Goal: Find specific page/section: Find specific page/section

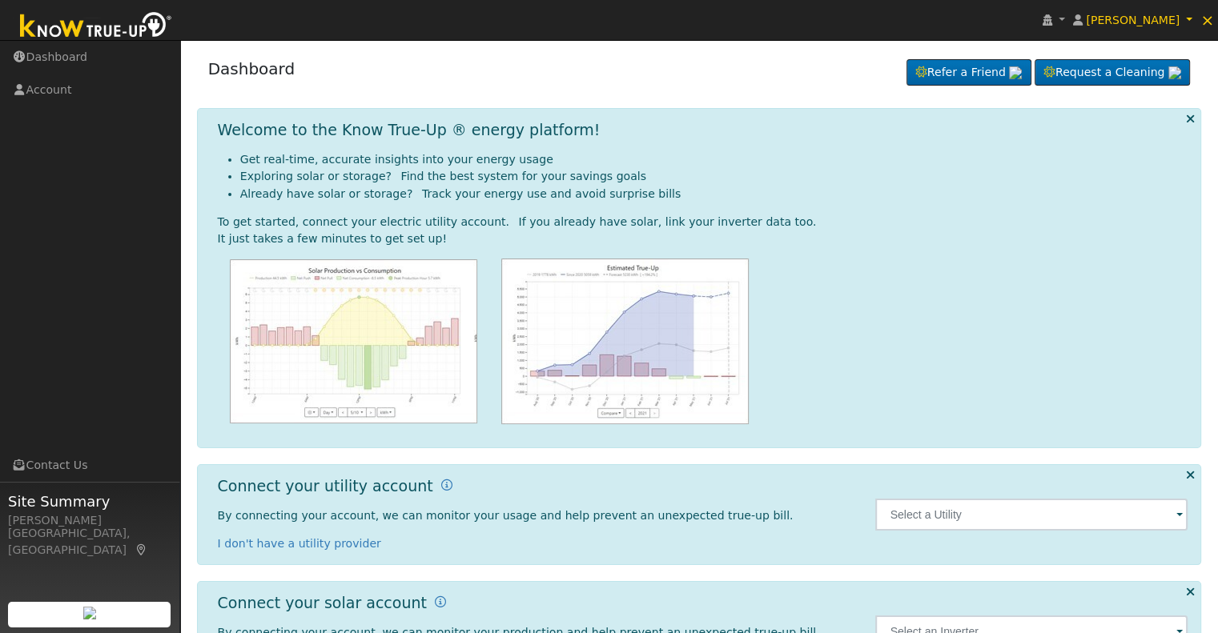
scroll to position [72, 0]
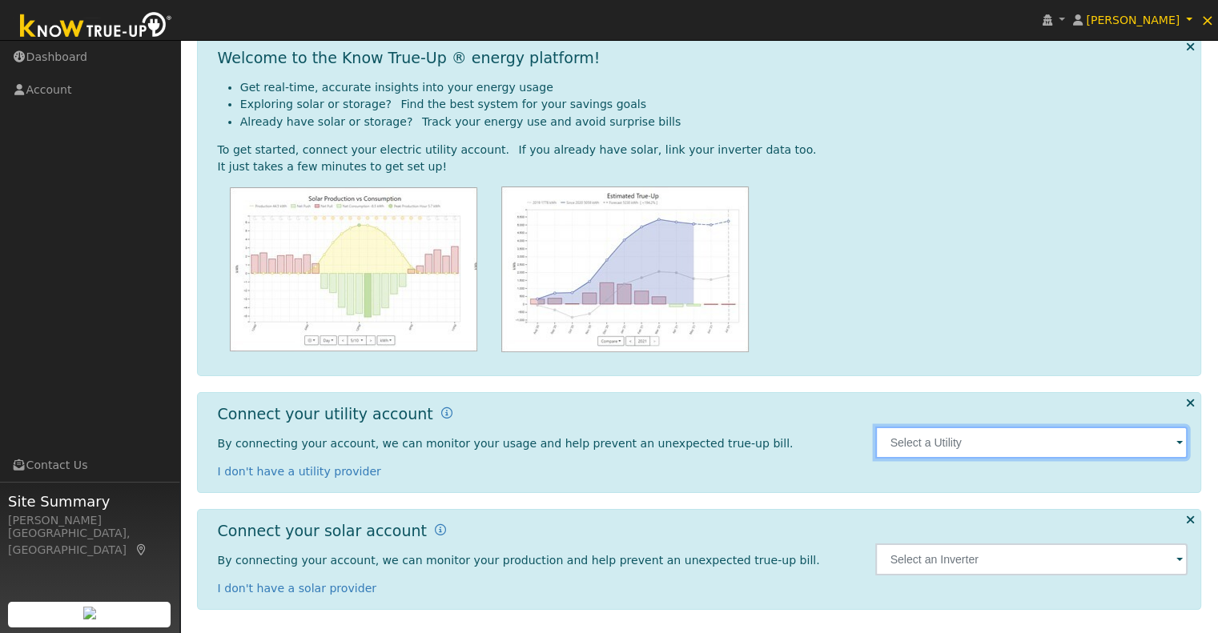
click at [1167, 448] on input "text" at bounding box center [1031, 443] width 312 height 32
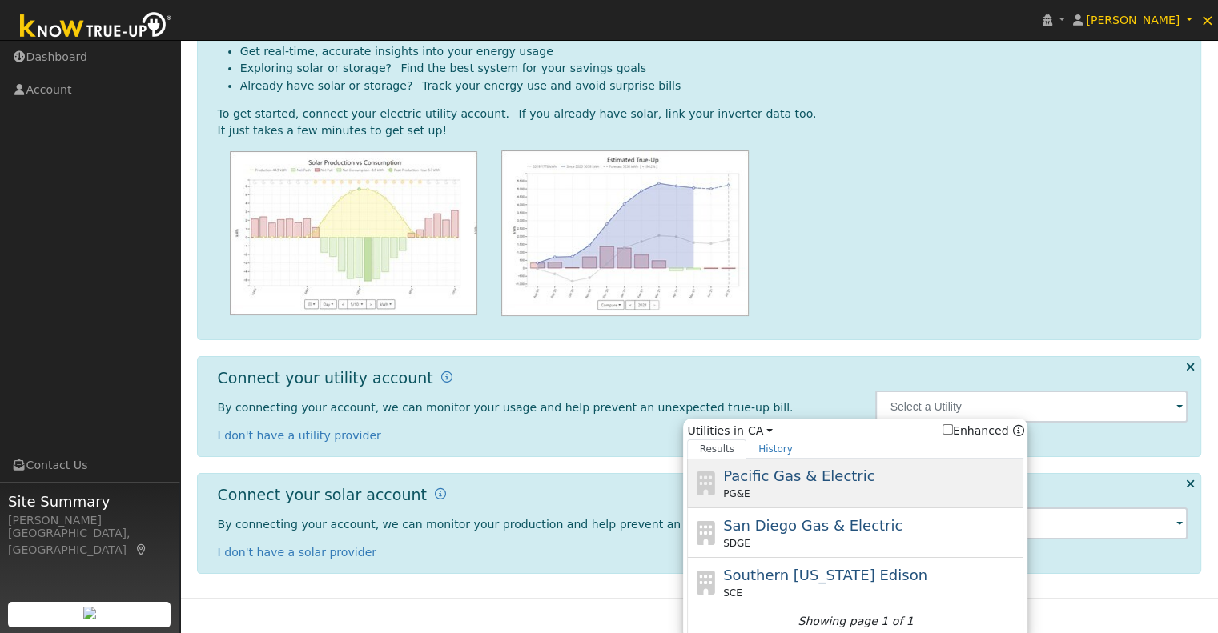
click at [878, 496] on div "PG&E" at bounding box center [871, 494] width 297 height 14
type input "PG&E"
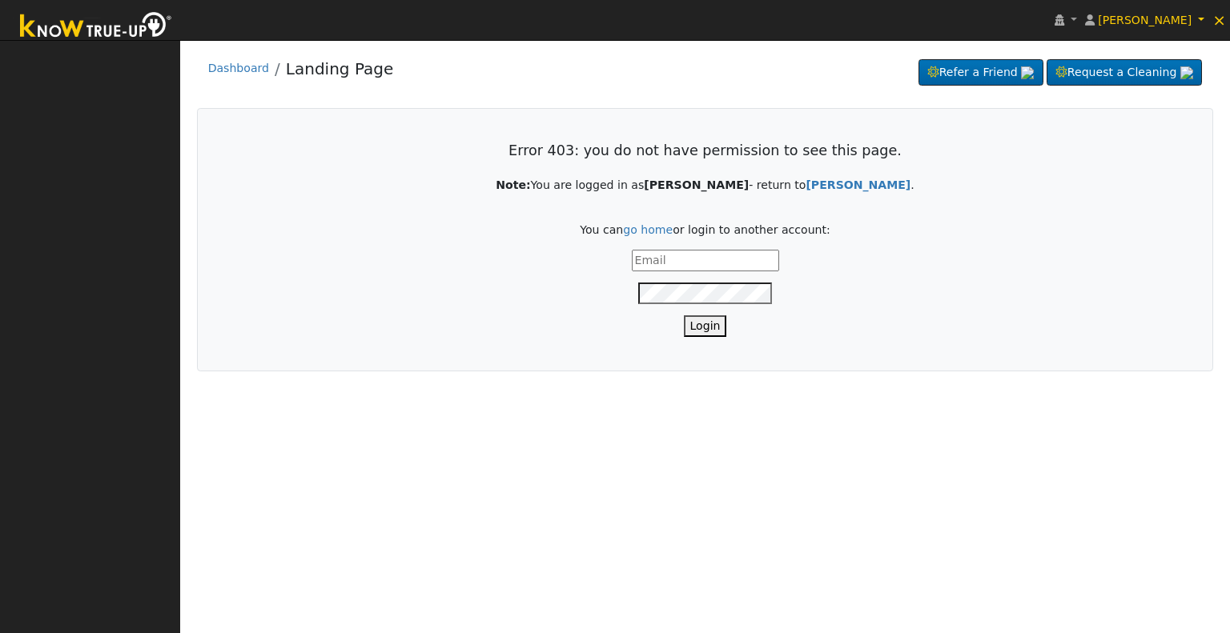
type input "[EMAIL_ADDRESS][DOMAIN_NAME]"
click at [707, 323] on button "Login" at bounding box center [705, 326] width 43 height 22
